Goal: Check status: Check status

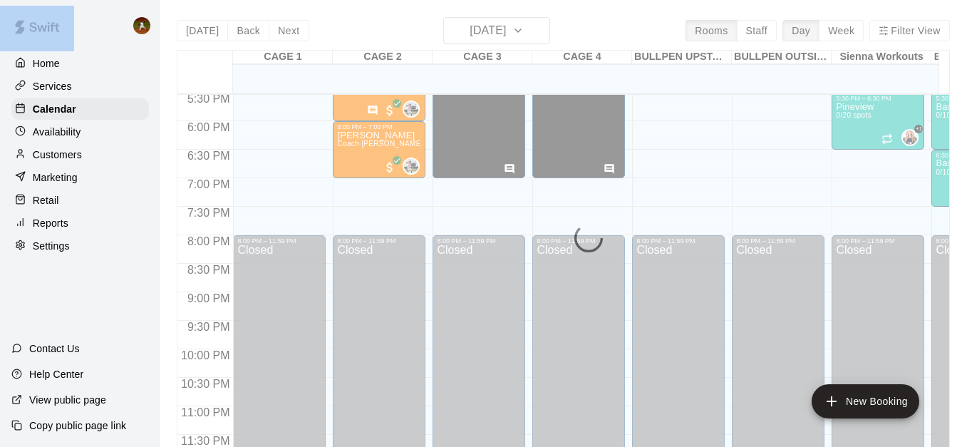
scroll to position [716, 0]
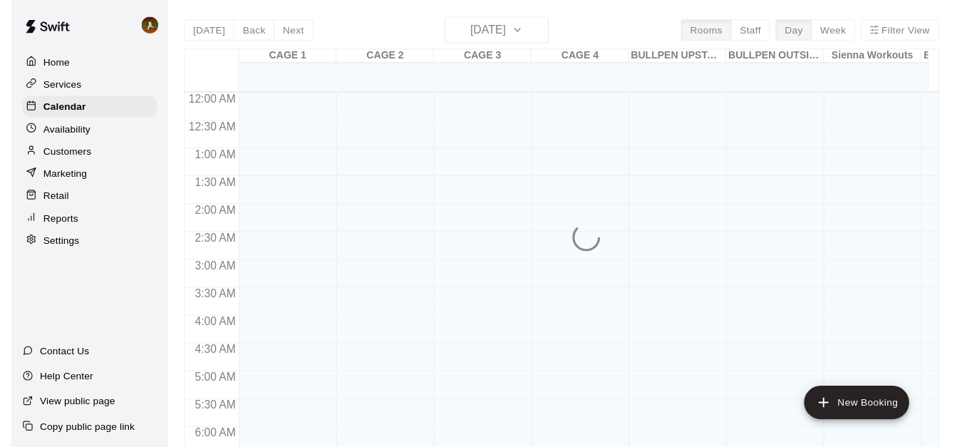
scroll to position [863, 0]
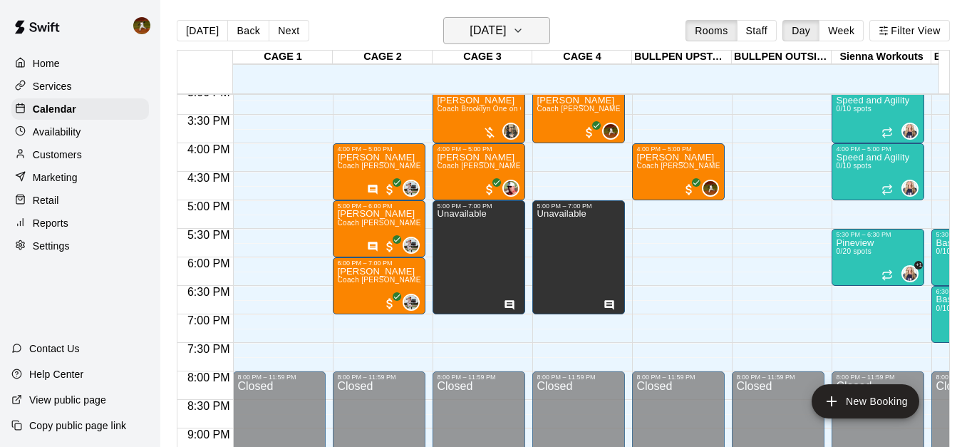
click at [524, 29] on icon "button" at bounding box center [517, 30] width 11 height 17
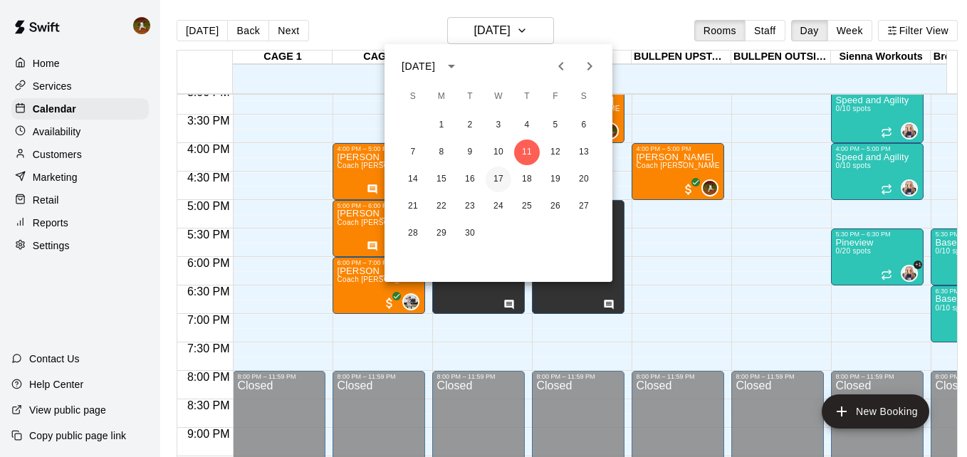
click at [497, 184] on button "17" at bounding box center [499, 180] width 26 height 26
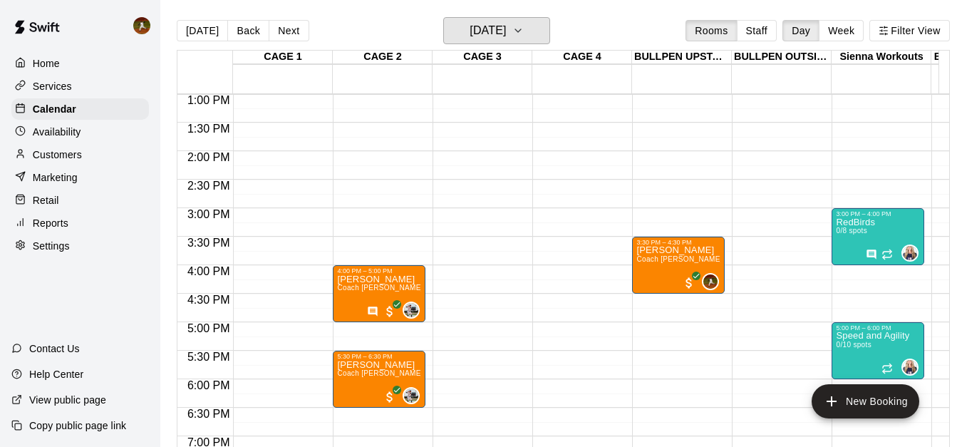
scroll to position [721, 0]
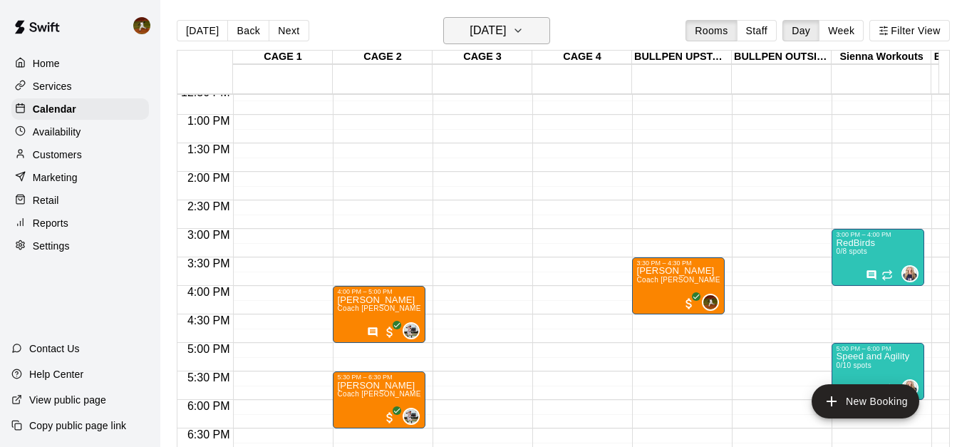
click at [524, 25] on icon "button" at bounding box center [517, 30] width 11 height 17
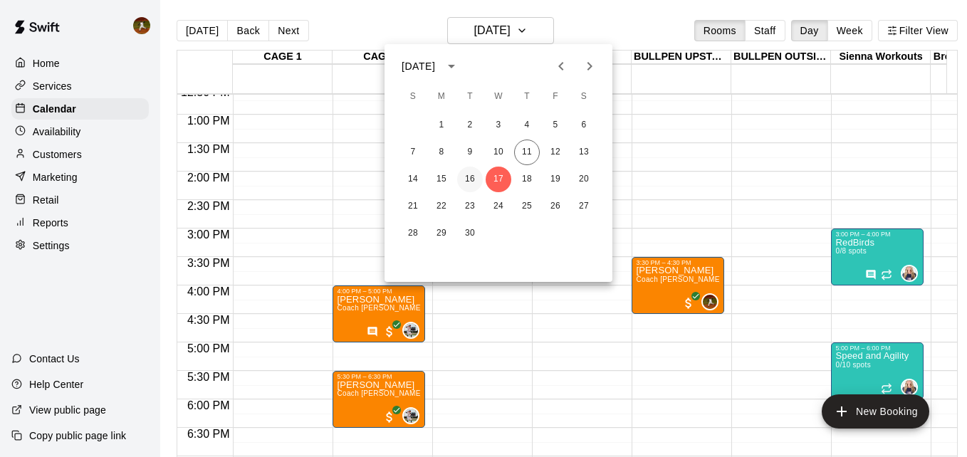
click at [465, 179] on button "16" at bounding box center [470, 180] width 26 height 26
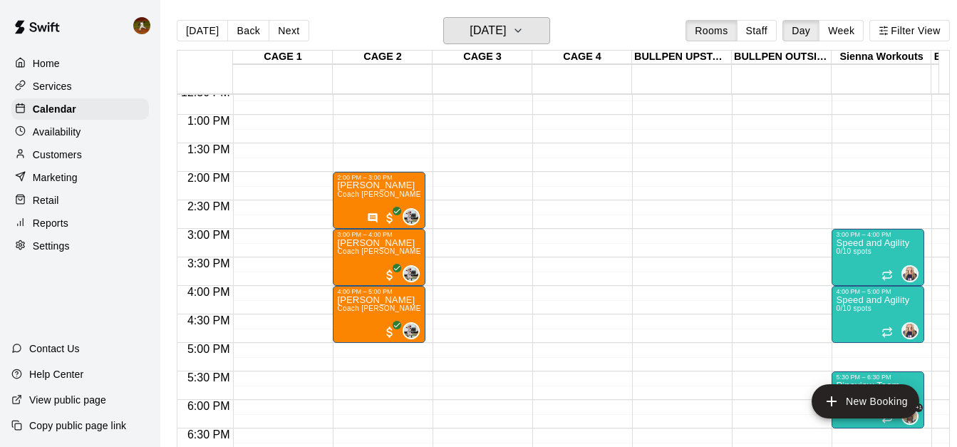
scroll to position [792, 0]
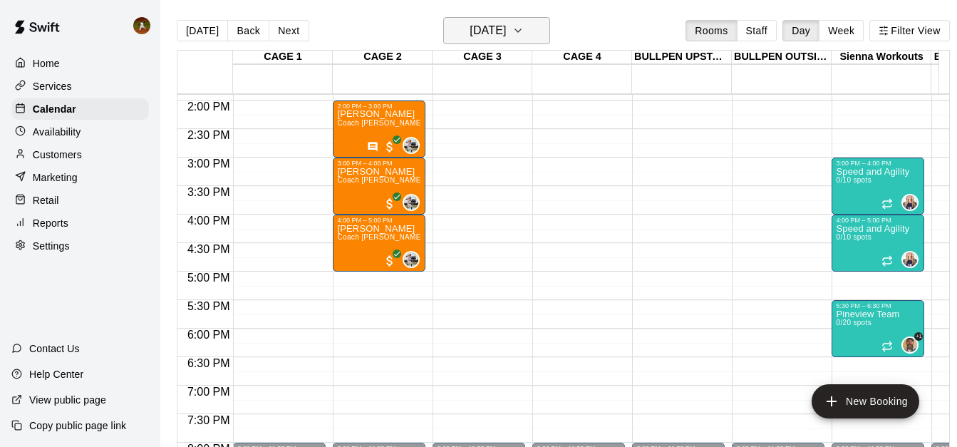
click at [521, 31] on icon "button" at bounding box center [518, 30] width 6 height 3
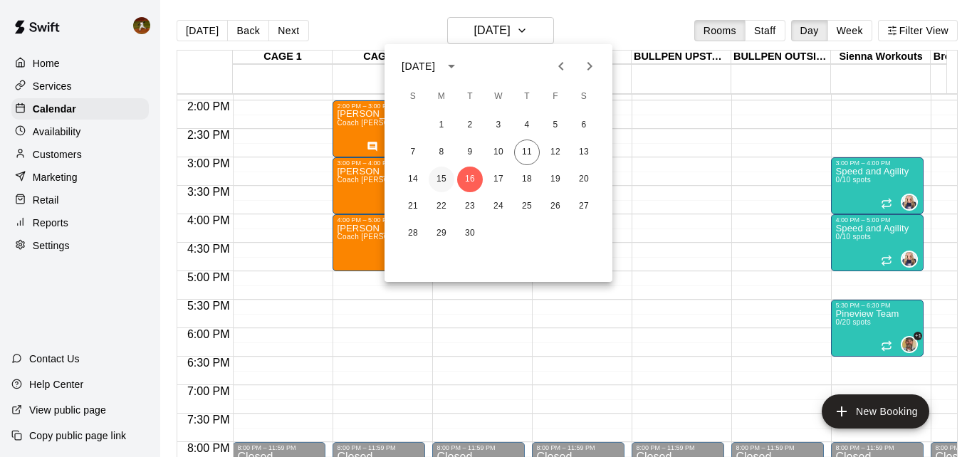
click at [436, 175] on button "15" at bounding box center [442, 180] width 26 height 26
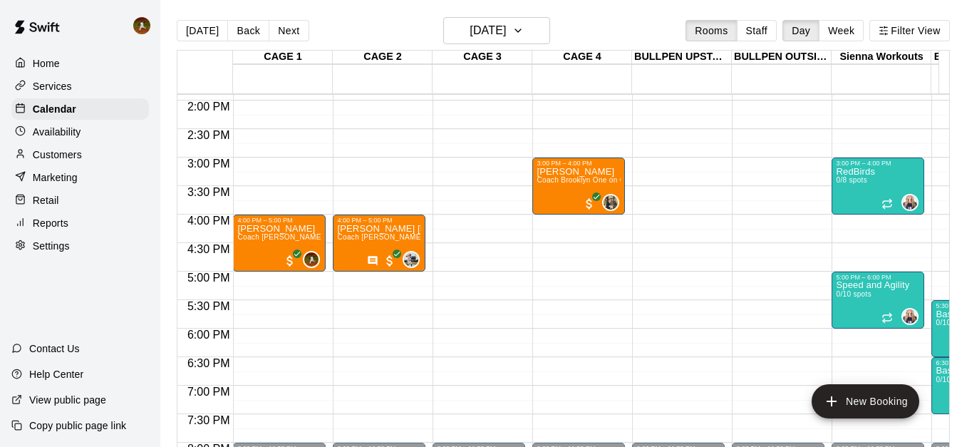
click at [554, 38] on div "[DATE] Back [DATE][DATE] Rooms Staff Day Week Filter View" at bounding box center [563, 33] width 773 height 33
click at [550, 38] on button "[DATE]" at bounding box center [496, 30] width 107 height 27
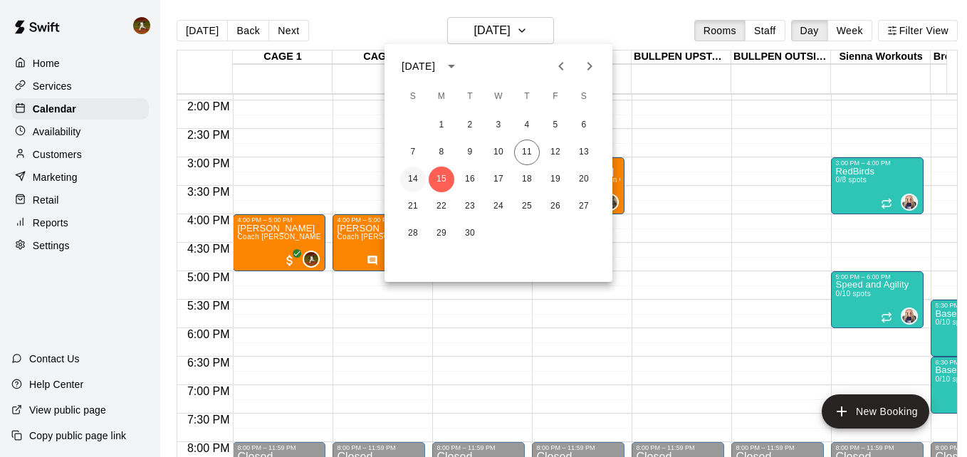
click at [415, 181] on button "14" at bounding box center [413, 180] width 26 height 26
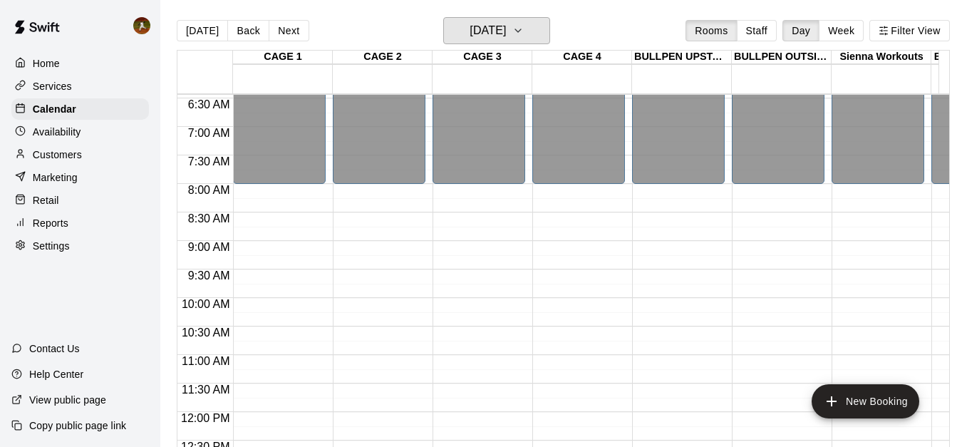
scroll to position [650, 0]
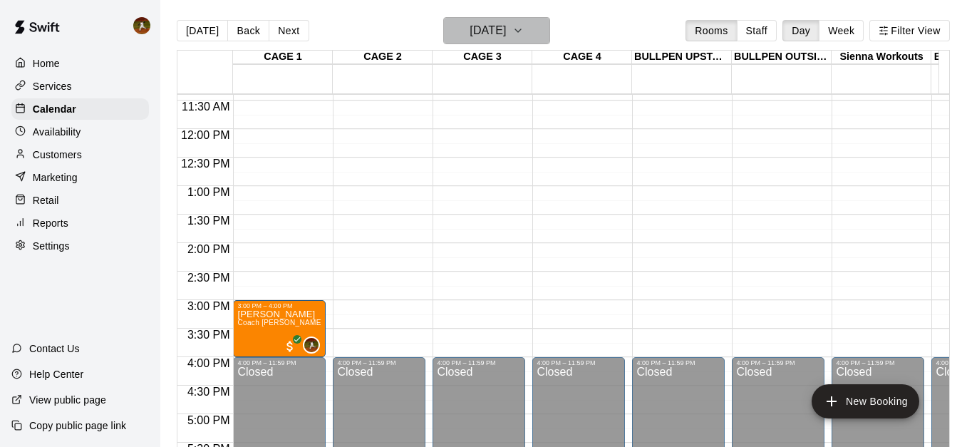
click at [547, 34] on button "[DATE]" at bounding box center [496, 30] width 107 height 27
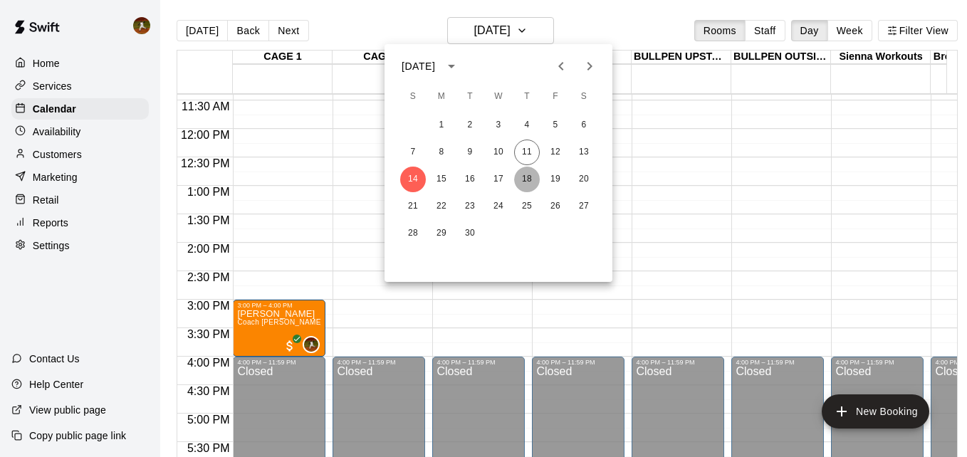
click at [533, 178] on button "18" at bounding box center [527, 180] width 26 height 26
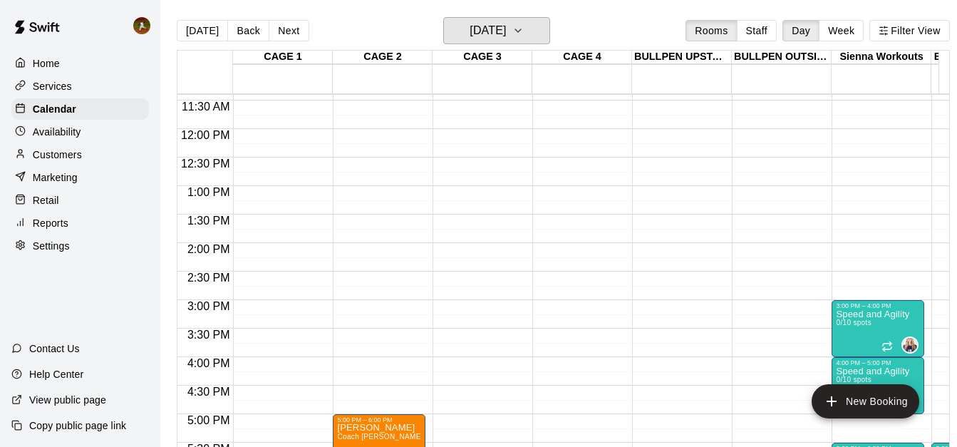
scroll to position [792, 0]
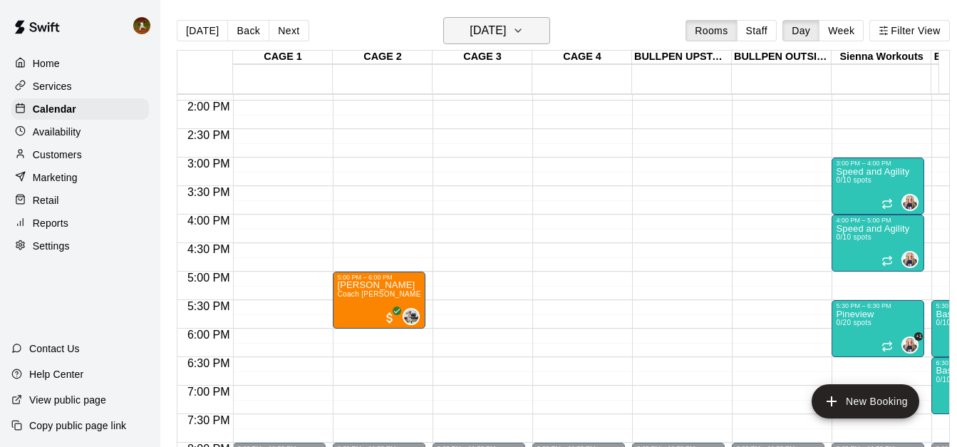
click at [524, 33] on icon "button" at bounding box center [517, 30] width 11 height 17
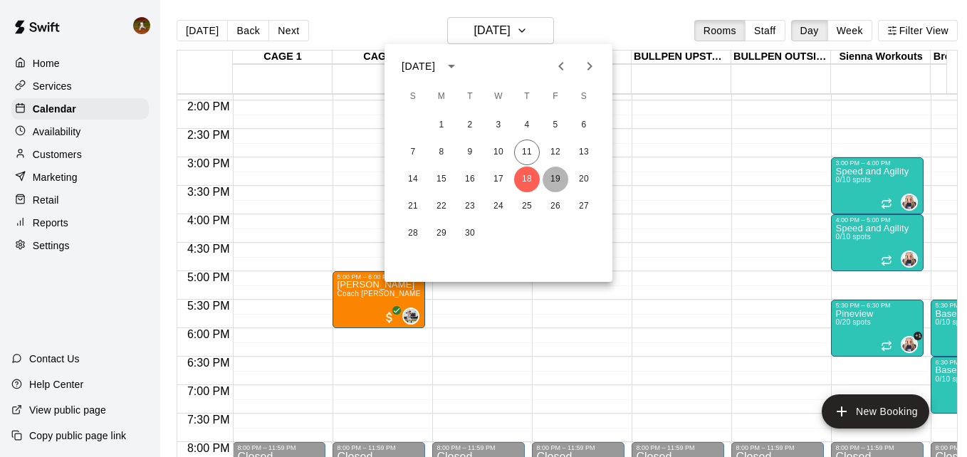
click at [552, 177] on button "19" at bounding box center [556, 180] width 26 height 26
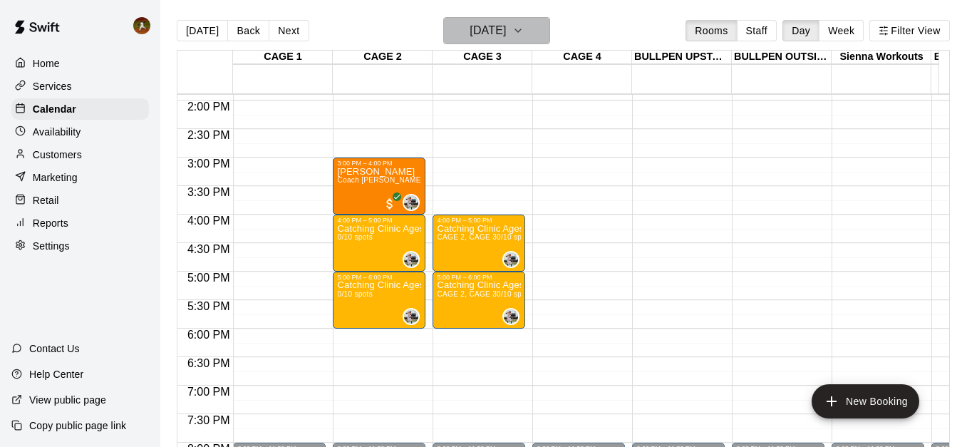
click at [524, 26] on icon "button" at bounding box center [517, 30] width 11 height 17
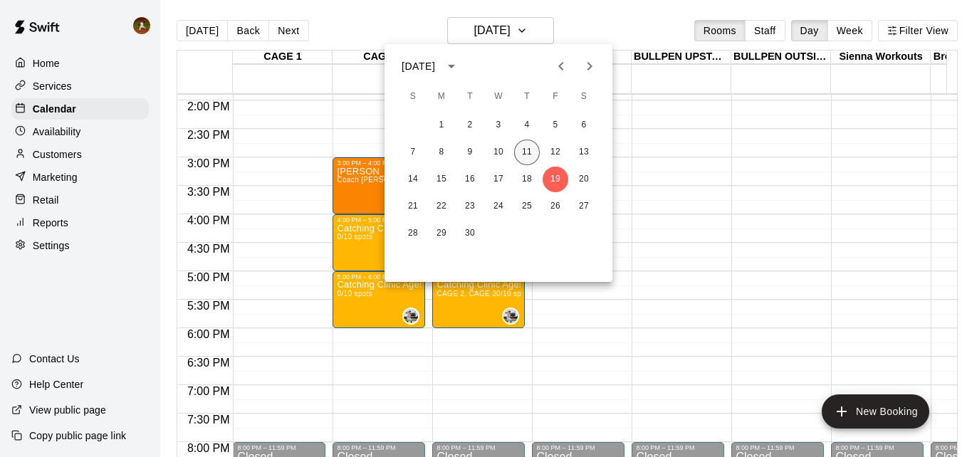
click at [530, 154] on button "11" at bounding box center [527, 153] width 26 height 26
